Goal: Information Seeking & Learning: Understand process/instructions

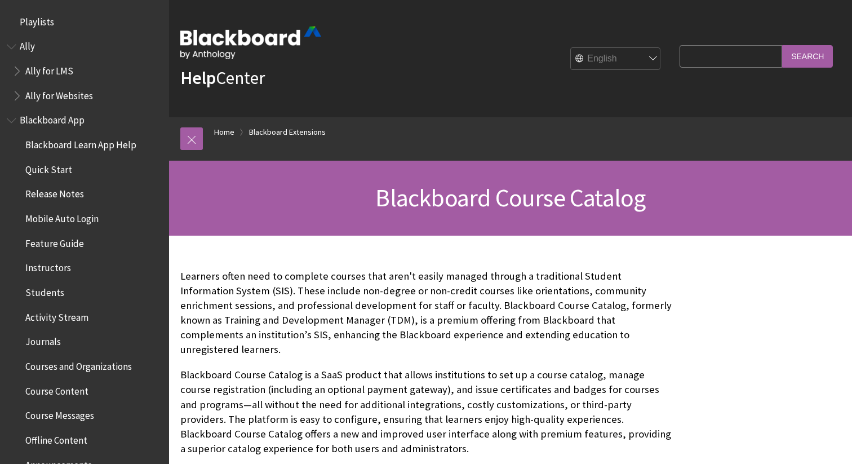
scroll to position [1145, 0]
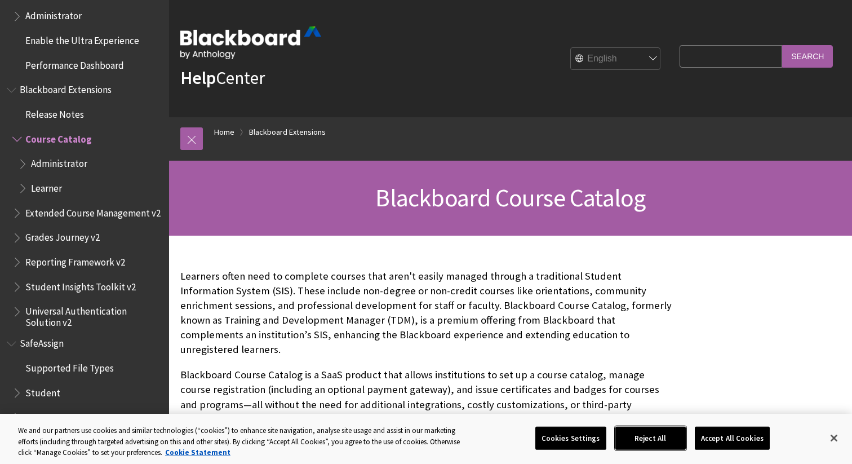
click at [648, 438] on button "Reject All" at bounding box center [650, 438] width 70 height 24
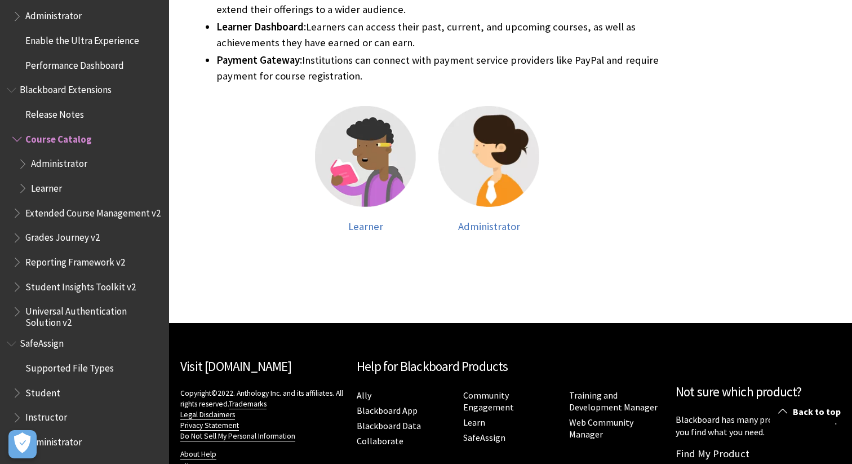
scroll to position [535, 0]
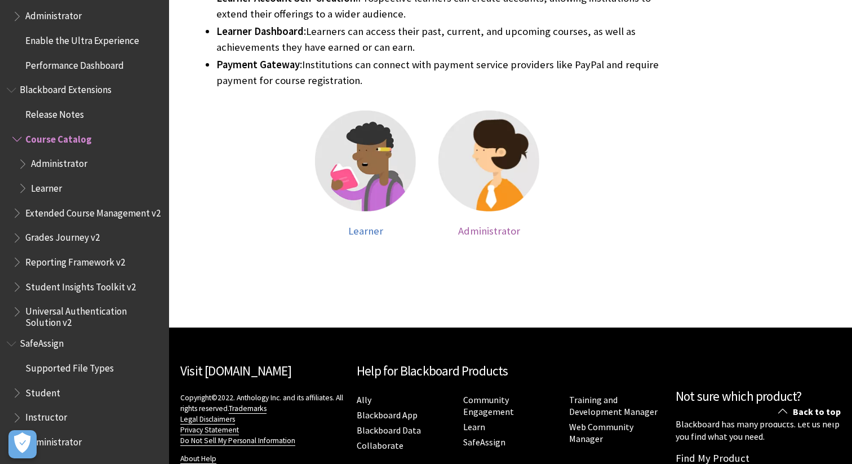
click at [491, 224] on span "Administrator" at bounding box center [489, 230] width 62 height 13
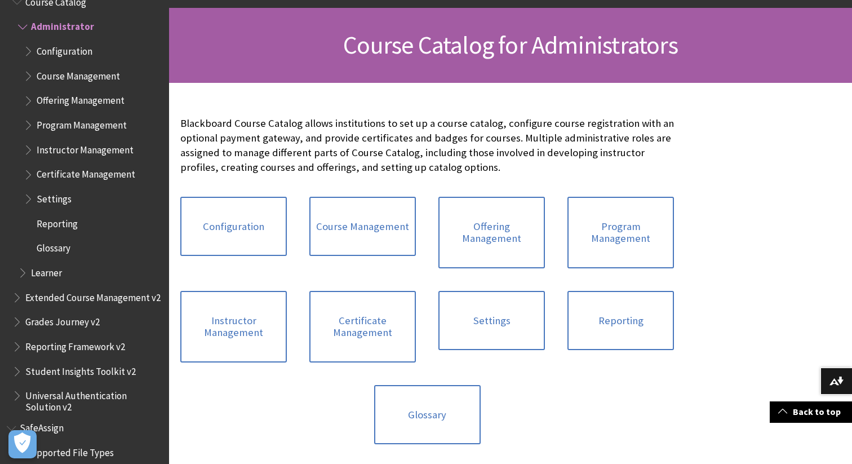
scroll to position [149, 0]
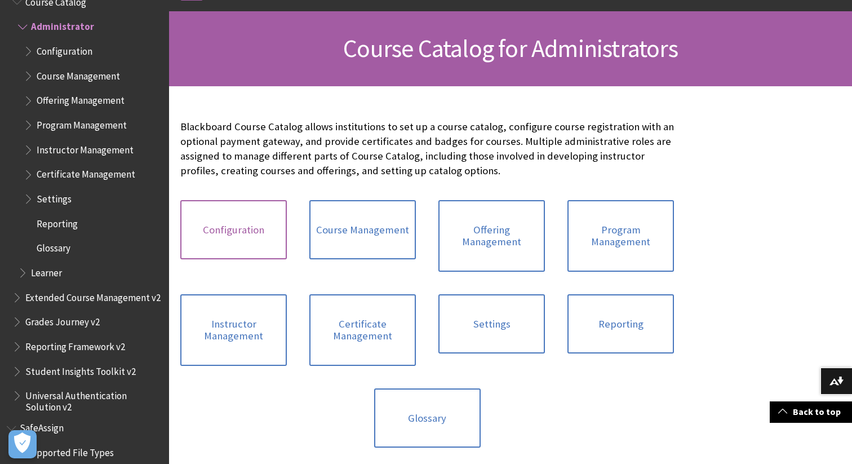
click at [230, 230] on link "Configuration" at bounding box center [233, 230] width 106 height 60
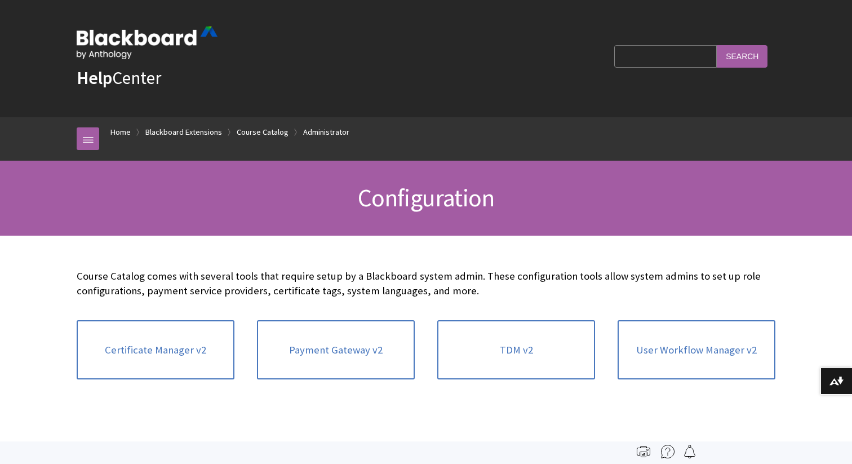
scroll to position [1306, 0]
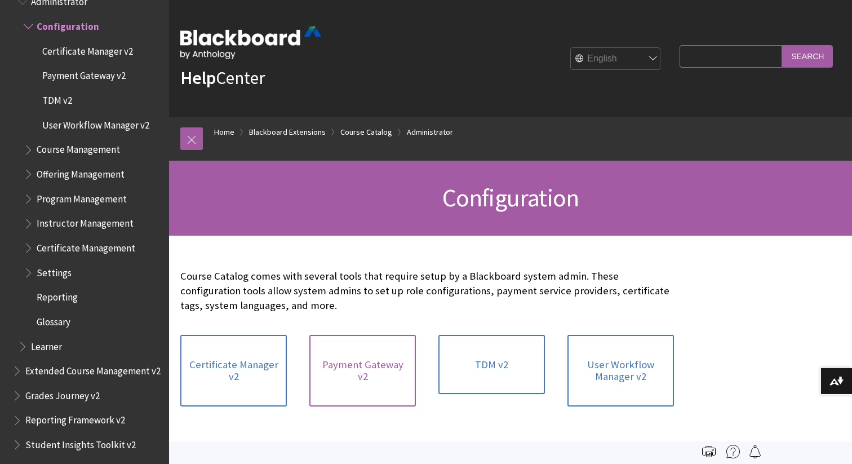
click at [350, 362] on link "Payment Gateway v2" at bounding box center [362, 371] width 106 height 72
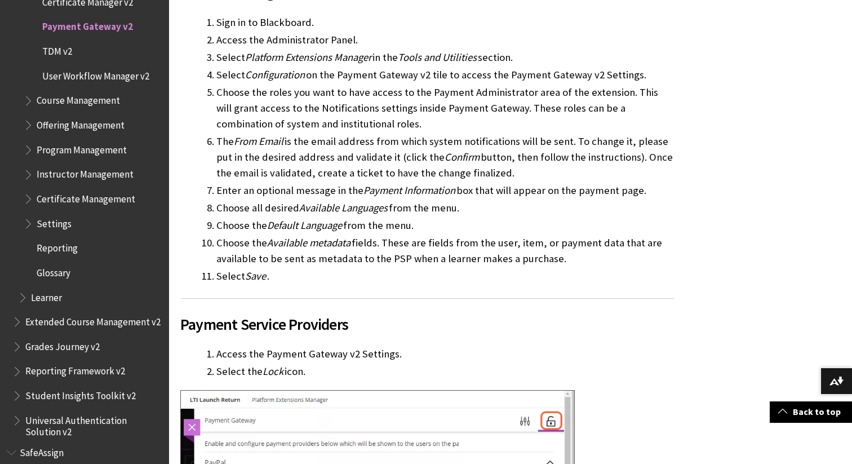
scroll to position [482, 0]
